Goal: Information Seeking & Learning: Learn about a topic

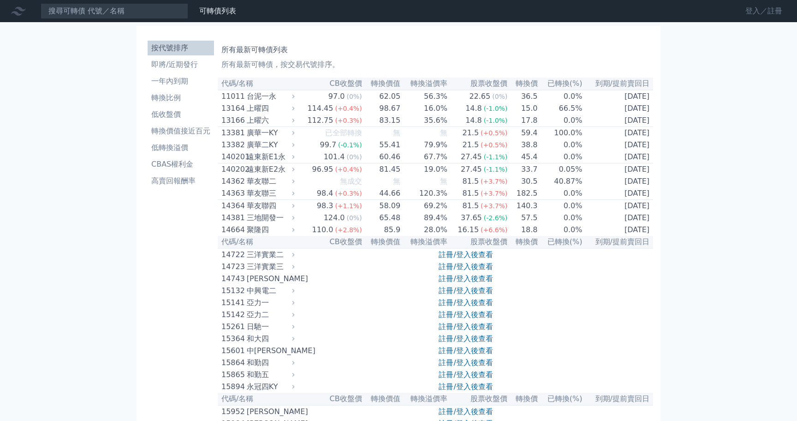
click at [756, 11] on link "登入／註冊" at bounding box center [764, 11] width 52 height 15
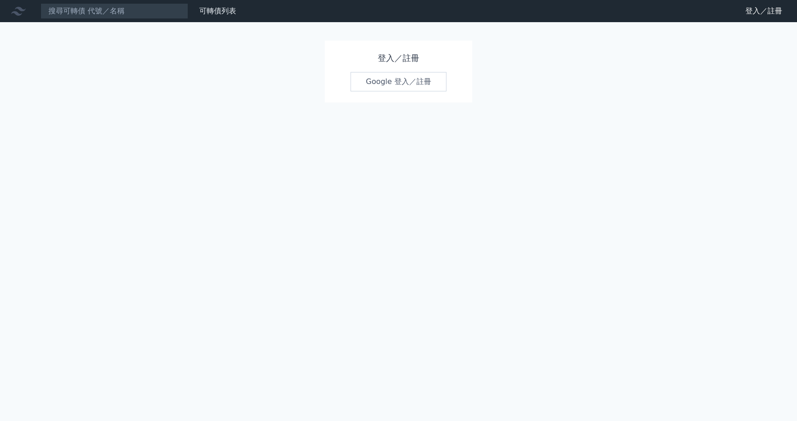
click at [416, 91] on link "Google 登入／註冊" at bounding box center [399, 81] width 96 height 19
click at [416, 89] on link "Google 登入／註冊" at bounding box center [399, 81] width 96 height 19
click at [421, 80] on link "Google 登入／註冊" at bounding box center [399, 81] width 96 height 19
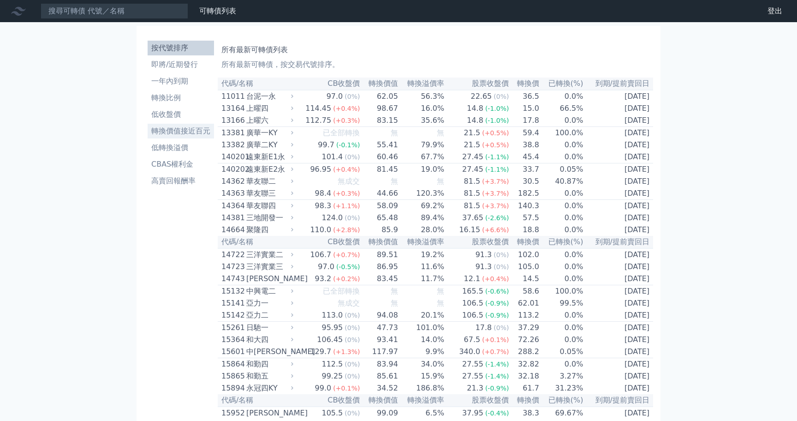
click at [173, 130] on li "轉換價值接近百元" at bounding box center [181, 130] width 66 height 11
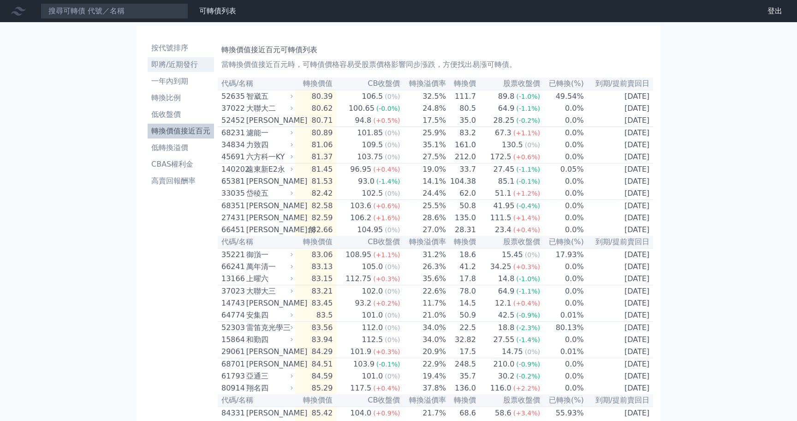
click at [181, 65] on li "即將/近期發行" at bounding box center [181, 64] width 66 height 11
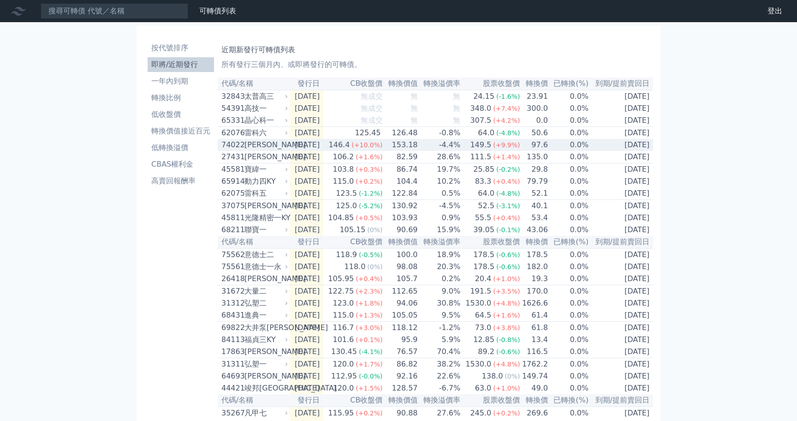
click at [314, 150] on td "2025-09-02" at bounding box center [307, 145] width 34 height 12
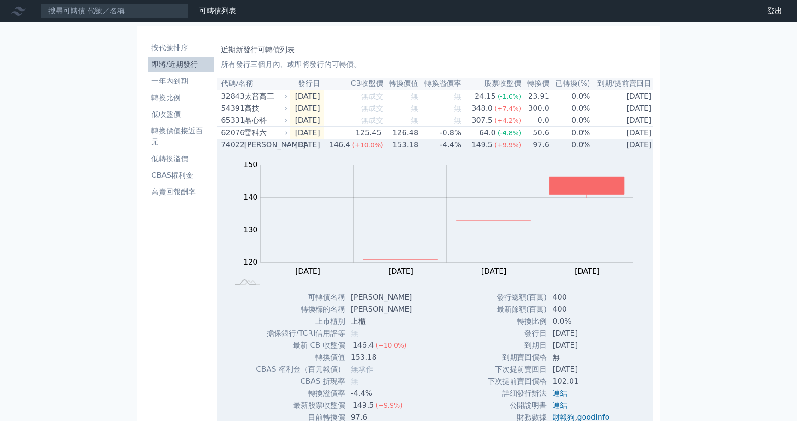
click at [282, 149] on div "[PERSON_NAME]" at bounding box center [265, 144] width 42 height 11
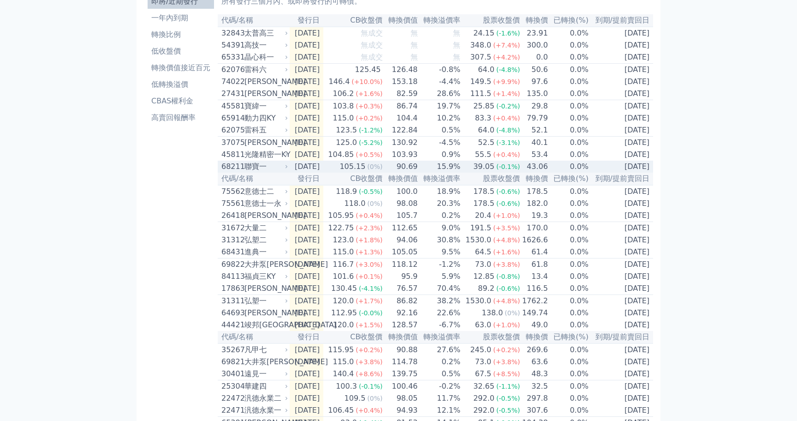
scroll to position [65, 0]
